Goal: Task Accomplishment & Management: Manage account settings

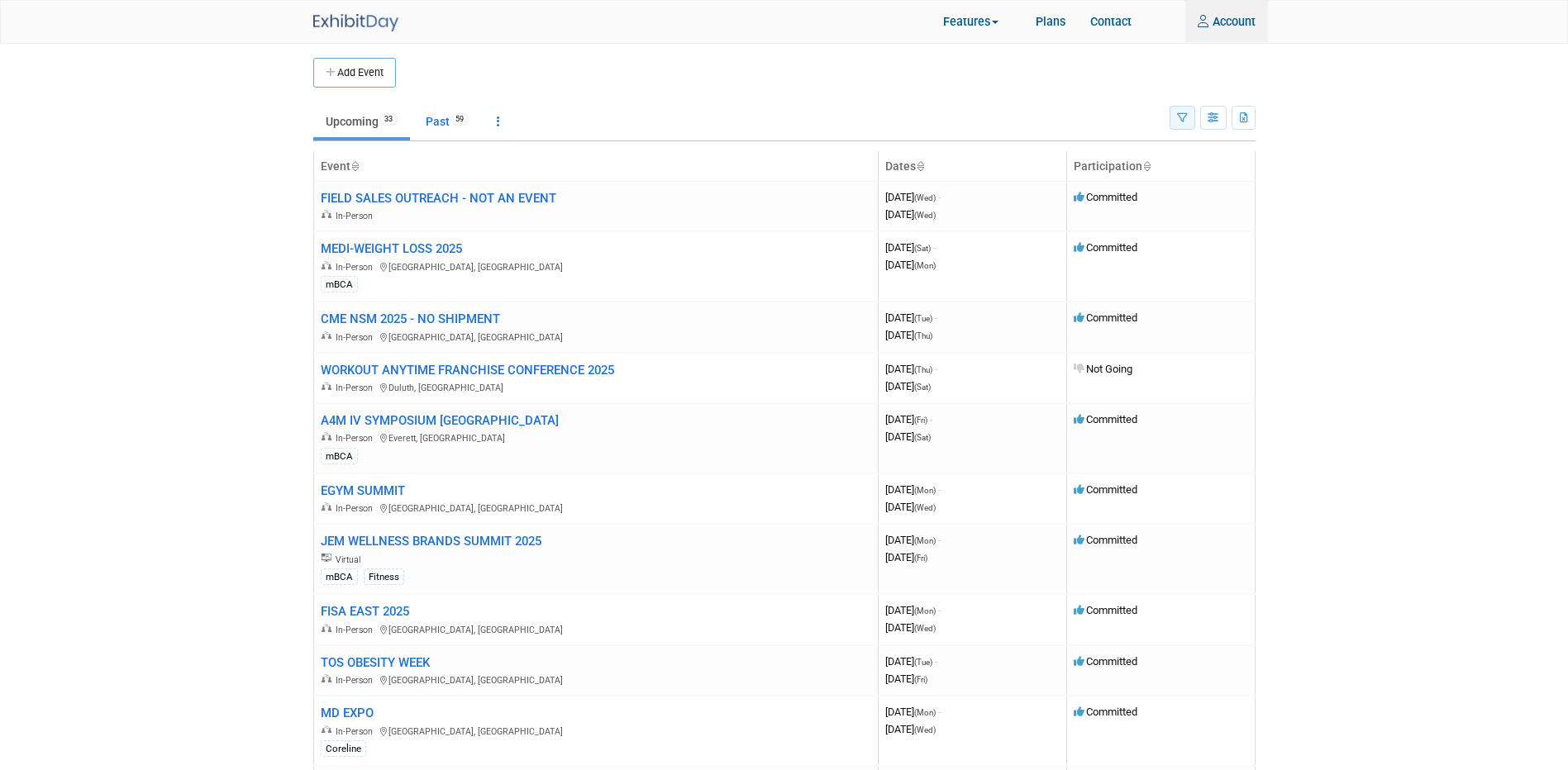
type input "[PERSON_NAME][EMAIL_ADDRESS][PERSON_NAME][DOMAIN_NAME]"
click at [1175, 115] on button "button" at bounding box center [1182, 117] width 26 height 24
click at [1182, 119] on icon "button" at bounding box center [1182, 118] width 11 height 11
click at [1182, 118] on icon "button" at bounding box center [1182, 118] width 11 height 11
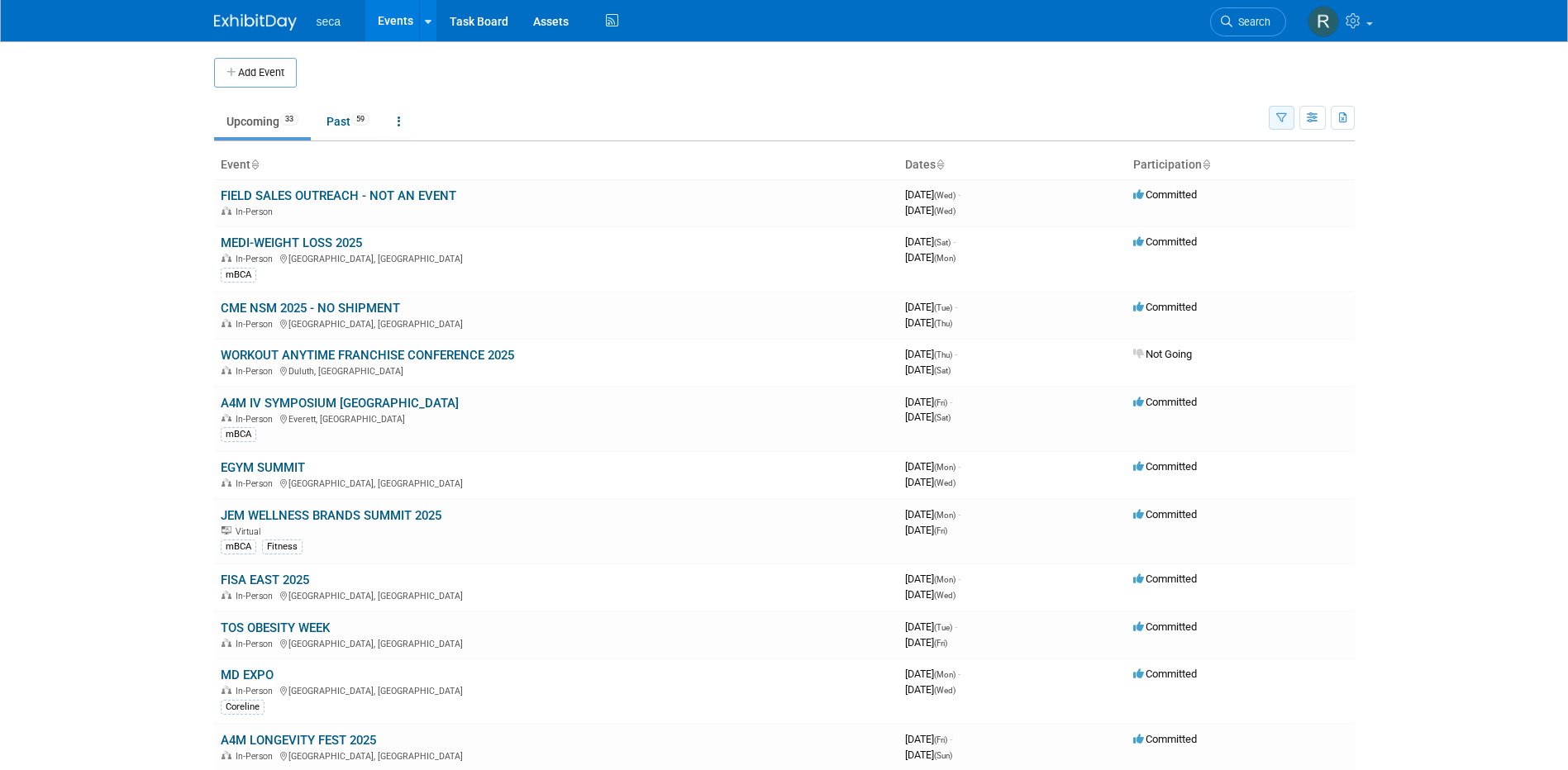
click at [1279, 116] on icon "button" at bounding box center [1282, 118] width 11 height 11
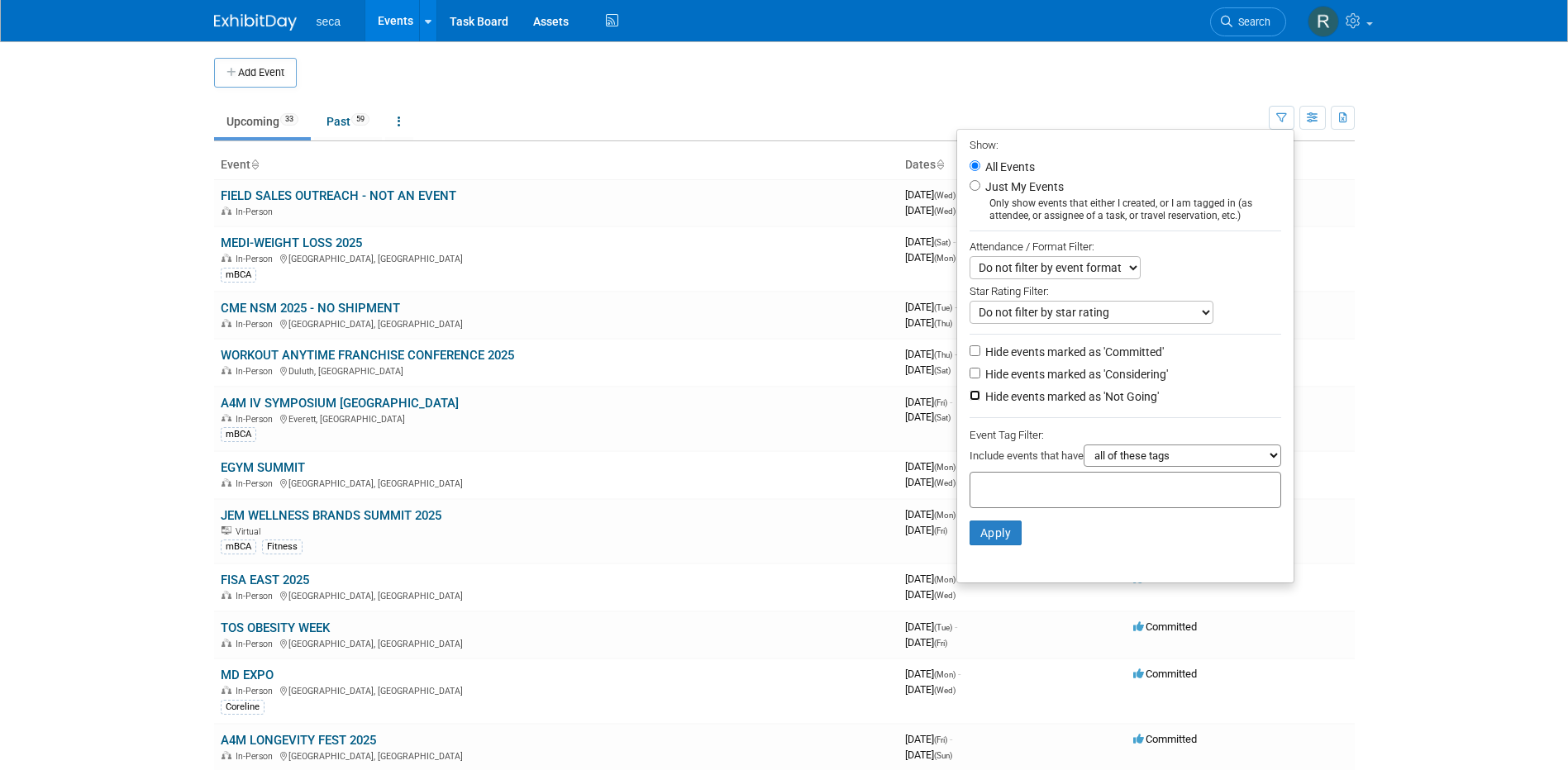
click at [970, 401] on input "Hide events marked as 'Not Going'" at bounding box center [975, 396] width 11 height 11
checkbox input "true"
click at [970, 378] on input "Hide events marked as 'Considering'" at bounding box center [975, 373] width 11 height 11
checkbox input "true"
click at [971, 535] on button "Apply" at bounding box center [996, 533] width 53 height 25
